Goal: Navigation & Orientation: Find specific page/section

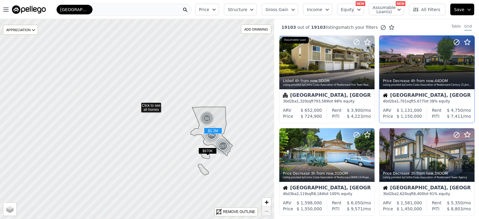
click at [405, 95] on div "Downey, CA" at bounding box center [427, 96] width 88 height 6
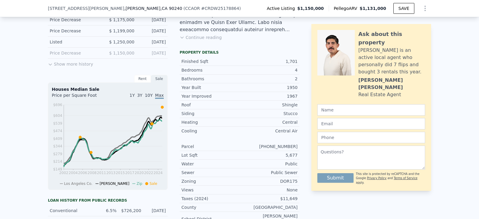
scroll to position [177, 0]
